Goal: Task Accomplishment & Management: Use online tool/utility

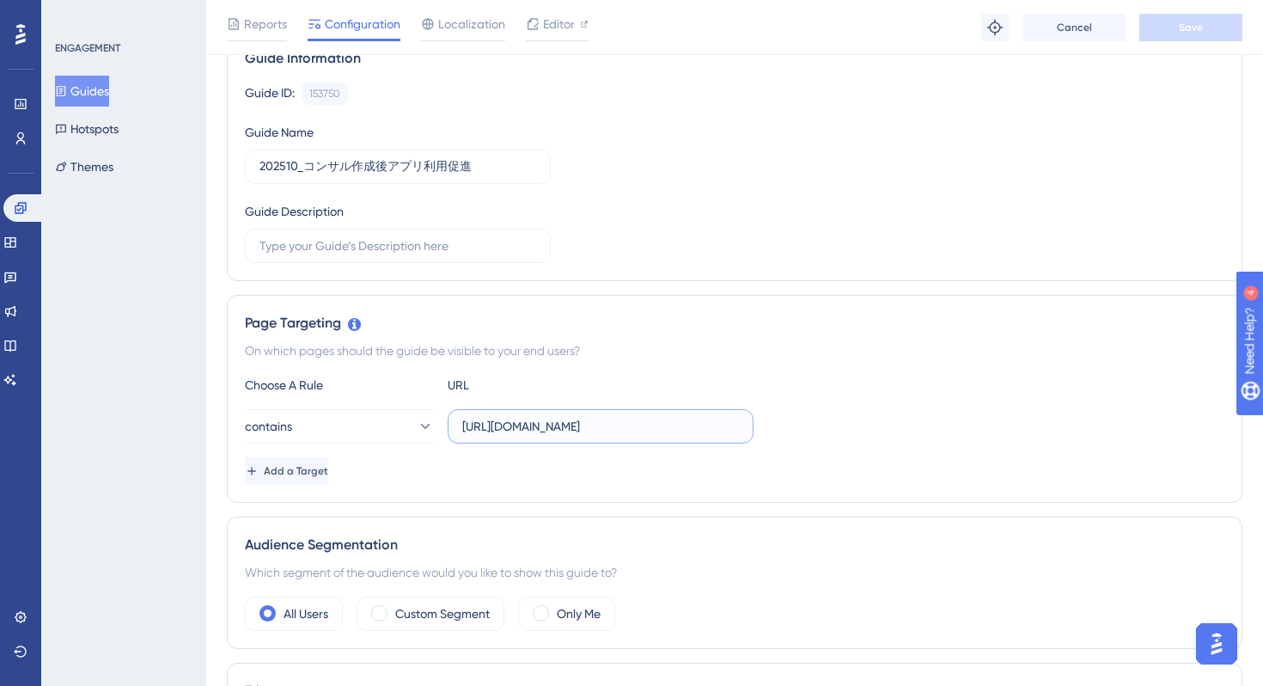
scroll to position [0, 4]
drag, startPoint x: 612, startPoint y: 434, endPoint x: 756, endPoint y: 425, distance: 144.6
click at [756, 425] on div "contains https://stg-e-consult.medii.jp/chat?chat_room_id" at bounding box center [735, 426] width 980 height 34
drag, startPoint x: 653, startPoint y: 429, endPoint x: 785, endPoint y: 433, distance: 131.5
click at [785, 433] on div "contains https://stg-e-consult.medii.jp/chat?chat_room_id" at bounding box center [735, 426] width 980 height 34
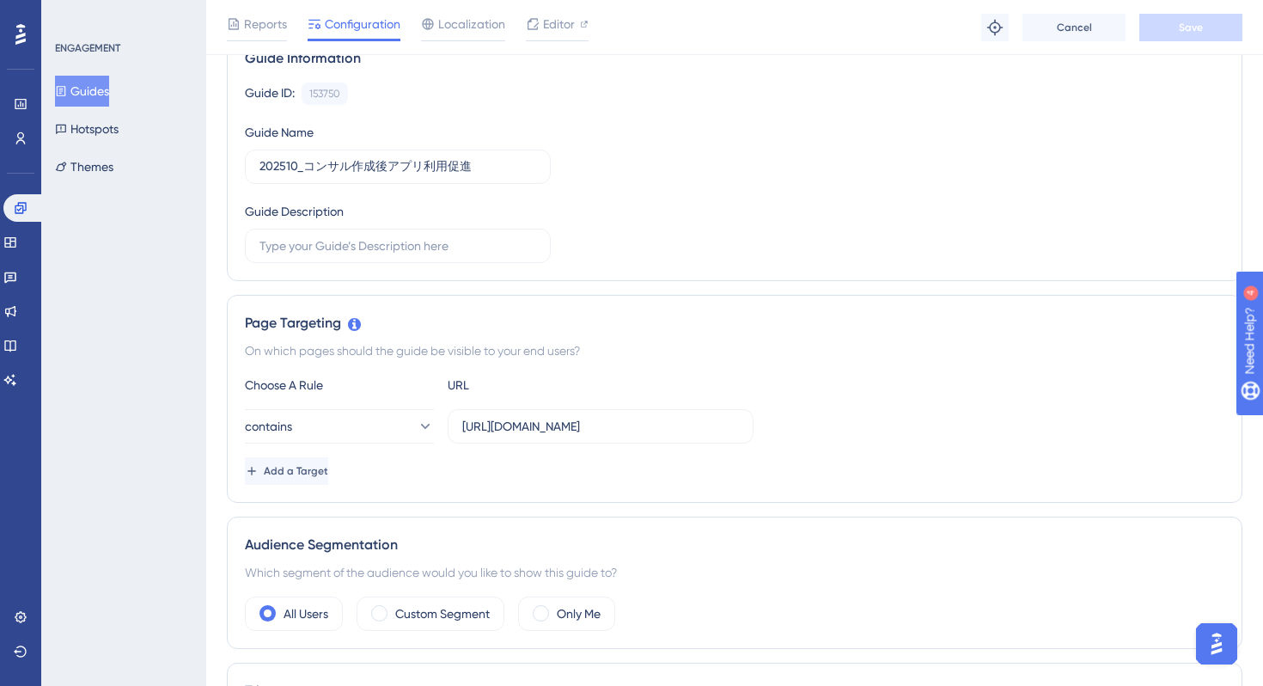
click at [822, 365] on div "Page Targeting On which pages should the guide be visible to your end users? Ch…" at bounding box center [735, 399] width 1016 height 208
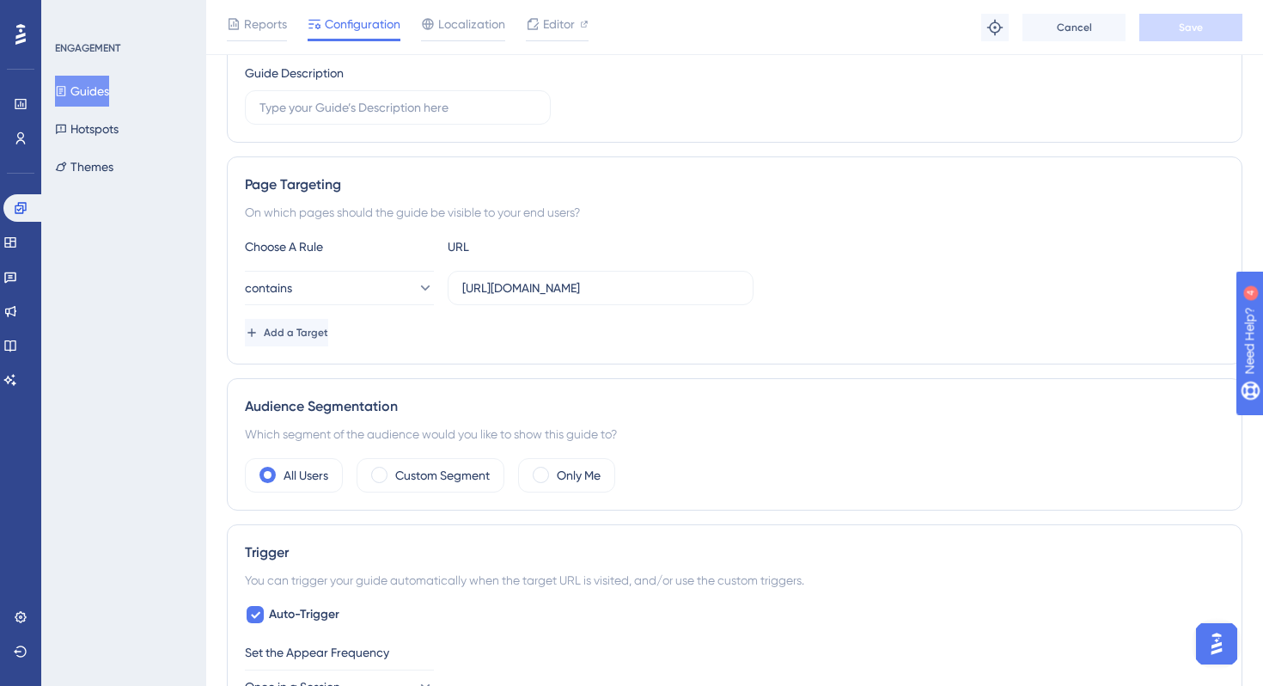
scroll to position [0, 0]
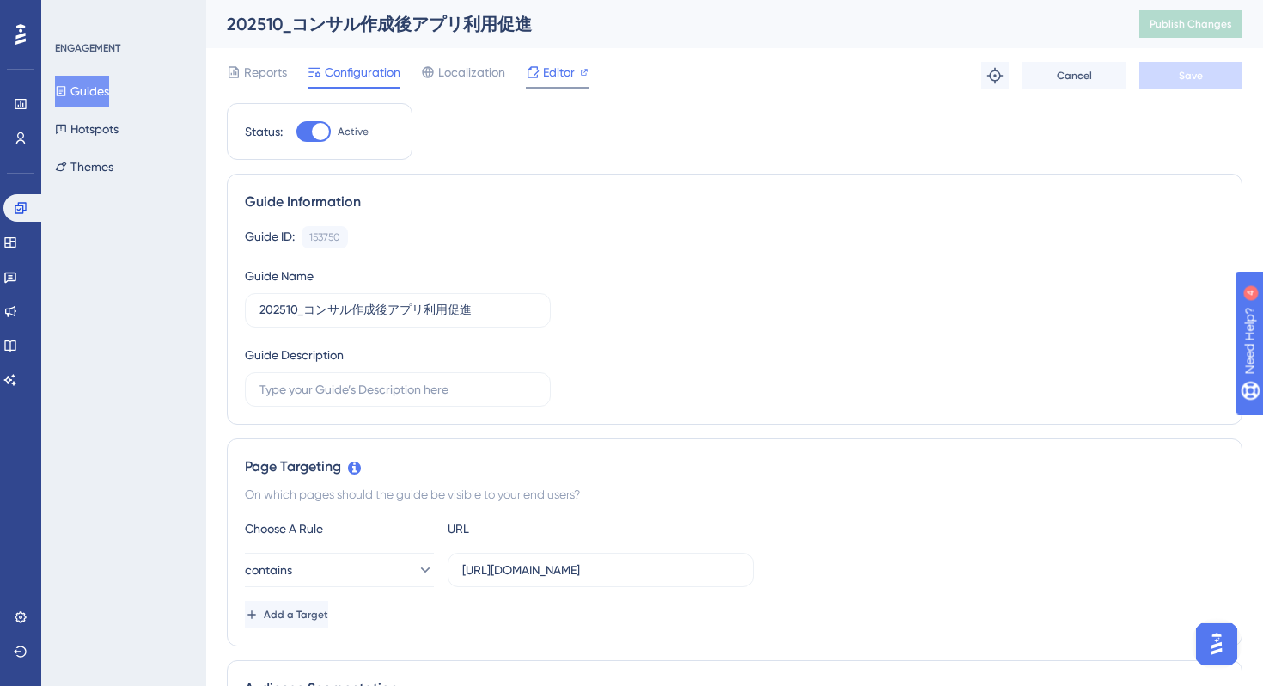
click at [560, 81] on span "Editor" at bounding box center [559, 72] width 32 height 21
click at [1173, 20] on span "Publish Changes" at bounding box center [1191, 24] width 82 height 14
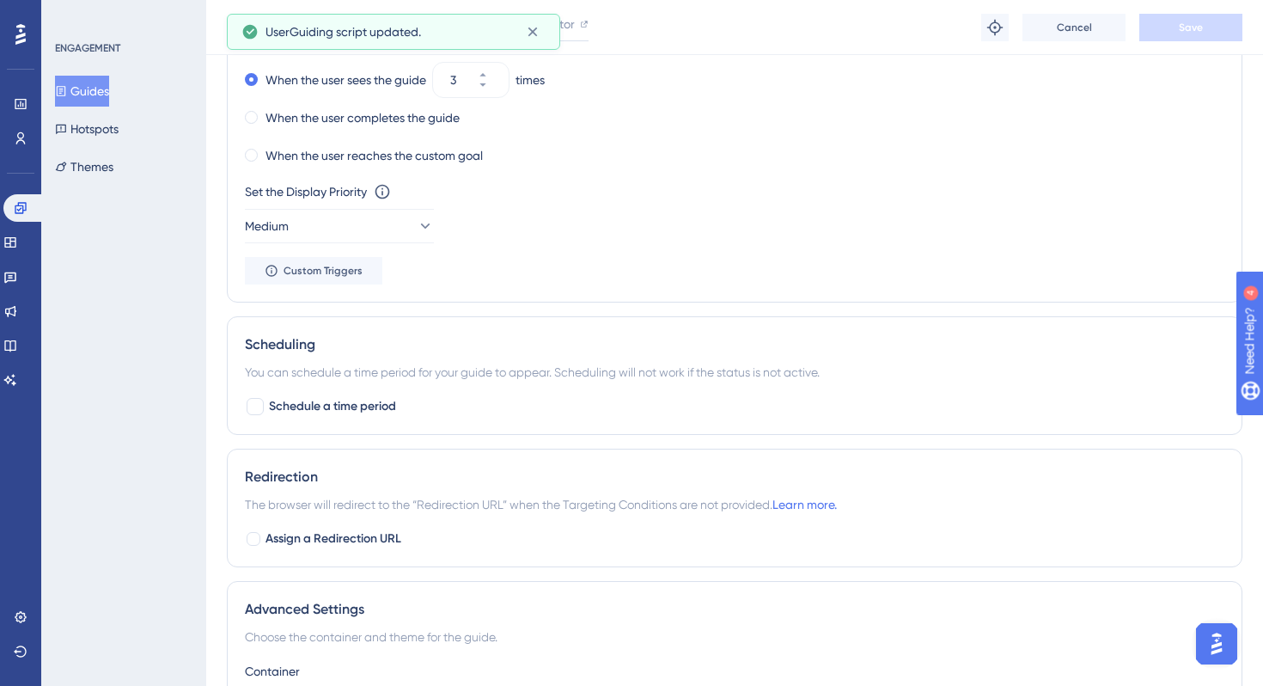
scroll to position [1206, 0]
